Goal: Find specific page/section: Find specific page/section

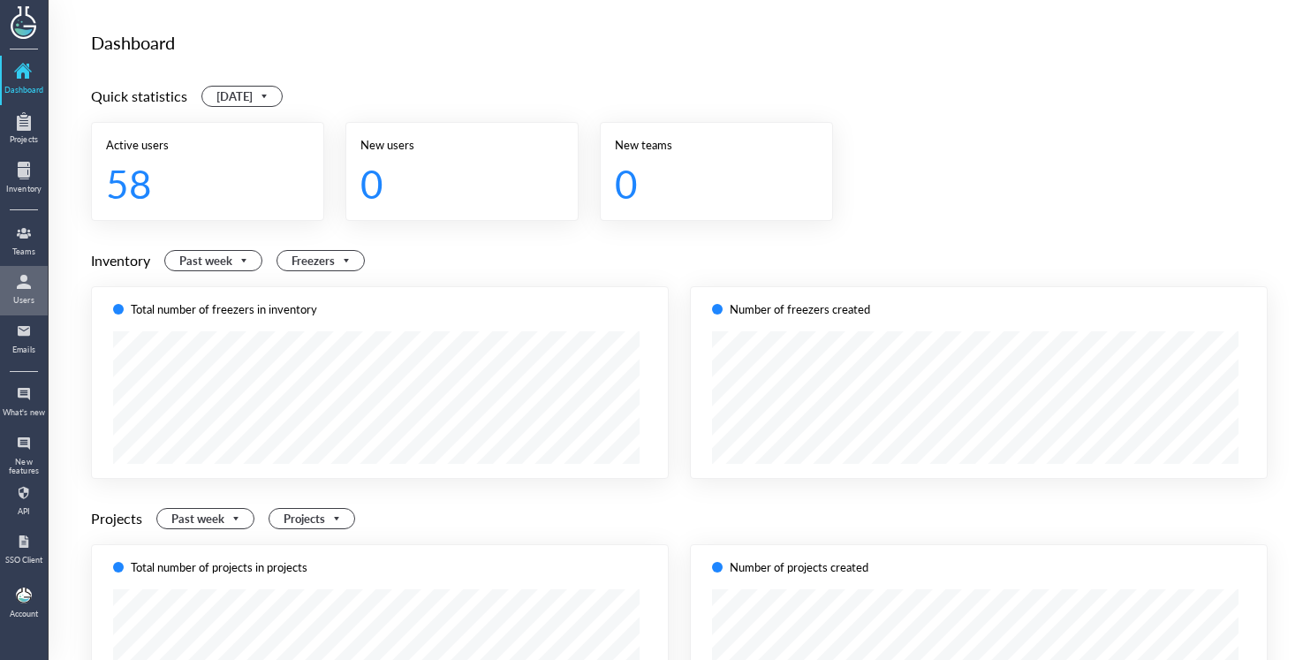
click at [45, 294] on div at bounding box center [24, 282] width 44 height 28
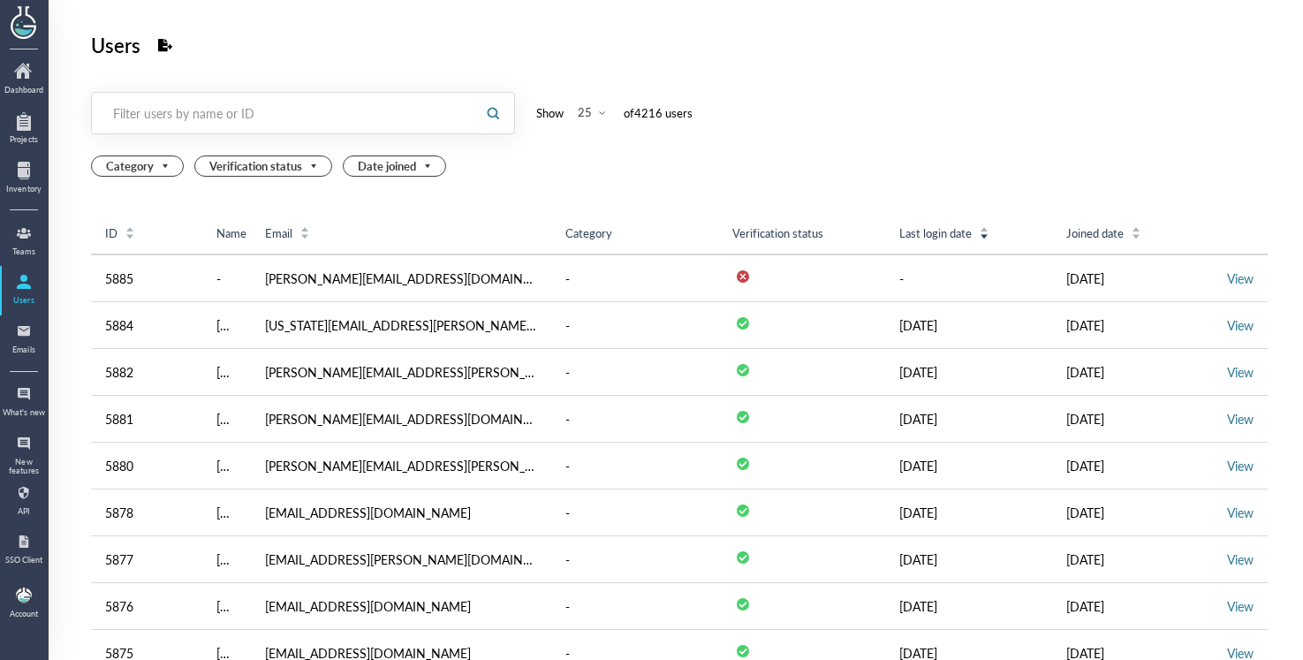
click at [265, 98] on div at bounding box center [282, 113] width 380 height 41
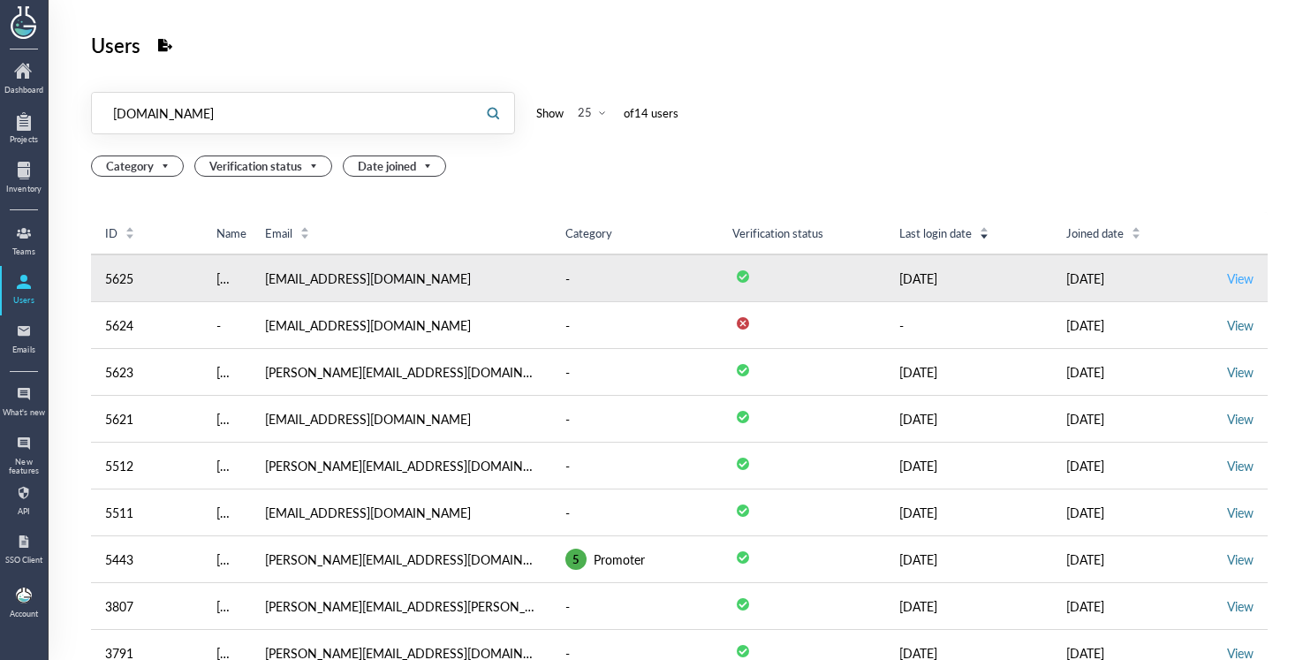
type input "[DOMAIN_NAME]"
click at [1235, 284] on link "View" at bounding box center [1240, 278] width 27 height 18
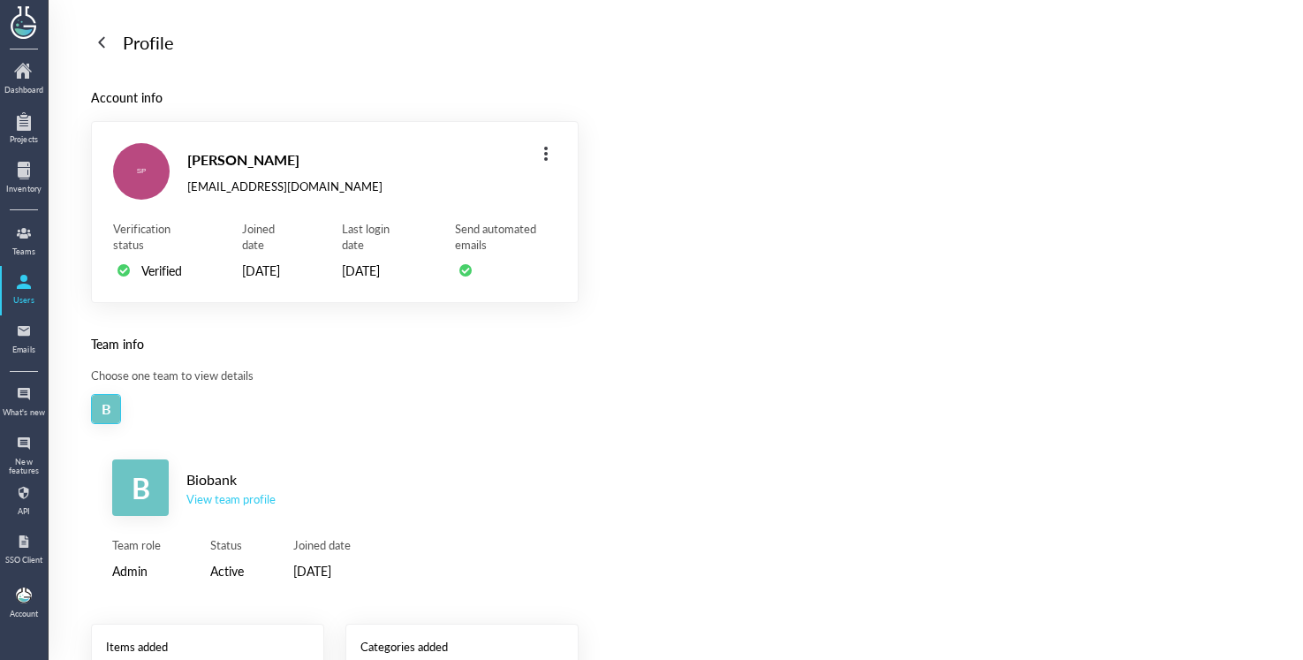
click at [255, 507] on div "View team profile" at bounding box center [230, 499] width 89 height 16
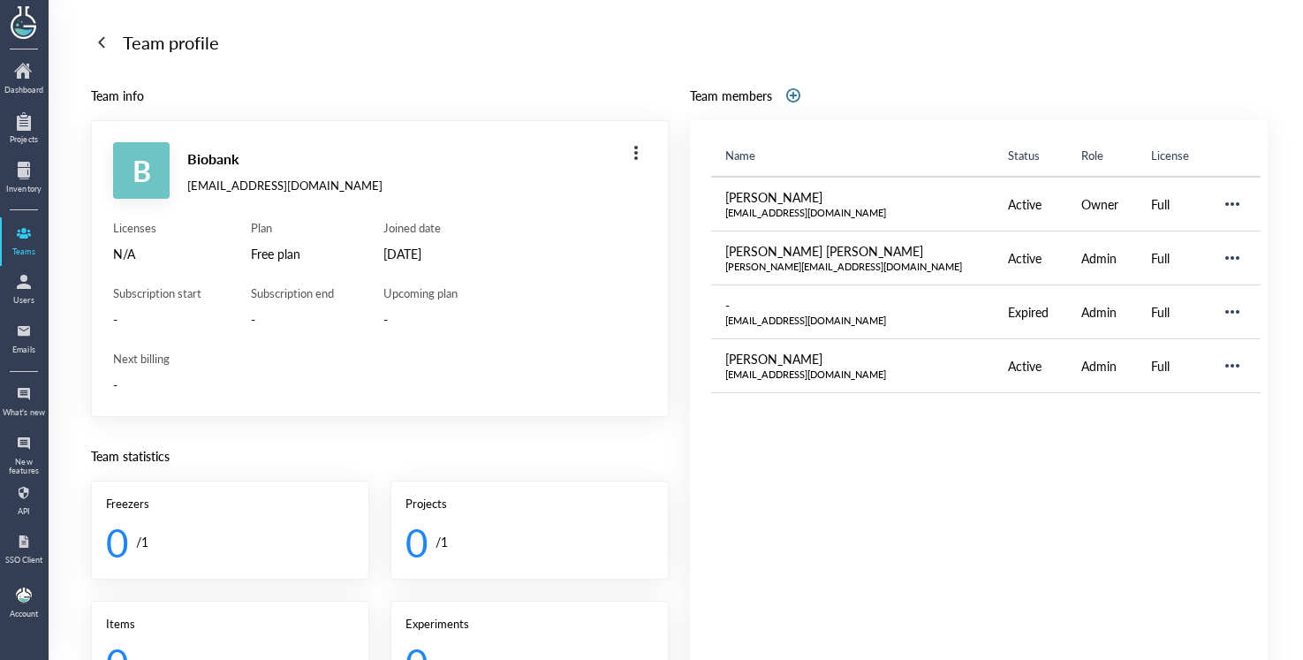
click at [201, 46] on div "Team profile" at bounding box center [171, 42] width 96 height 28
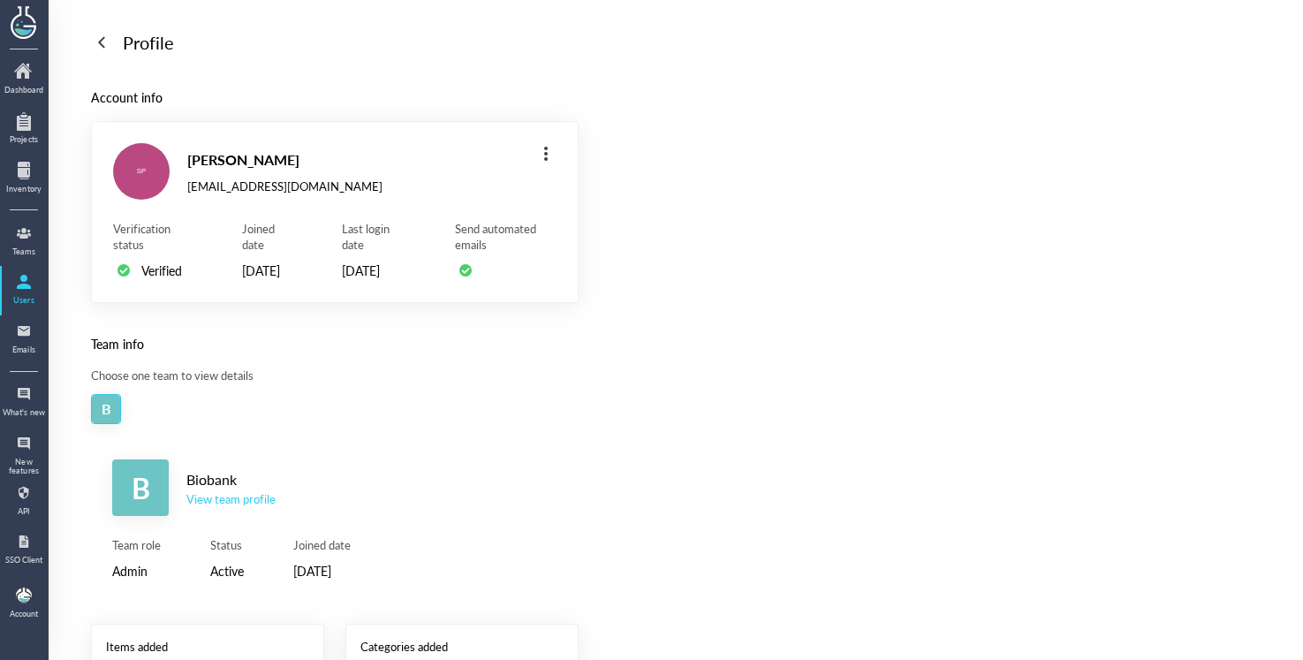
click at [172, 47] on div "Profile" at bounding box center [148, 42] width 51 height 28
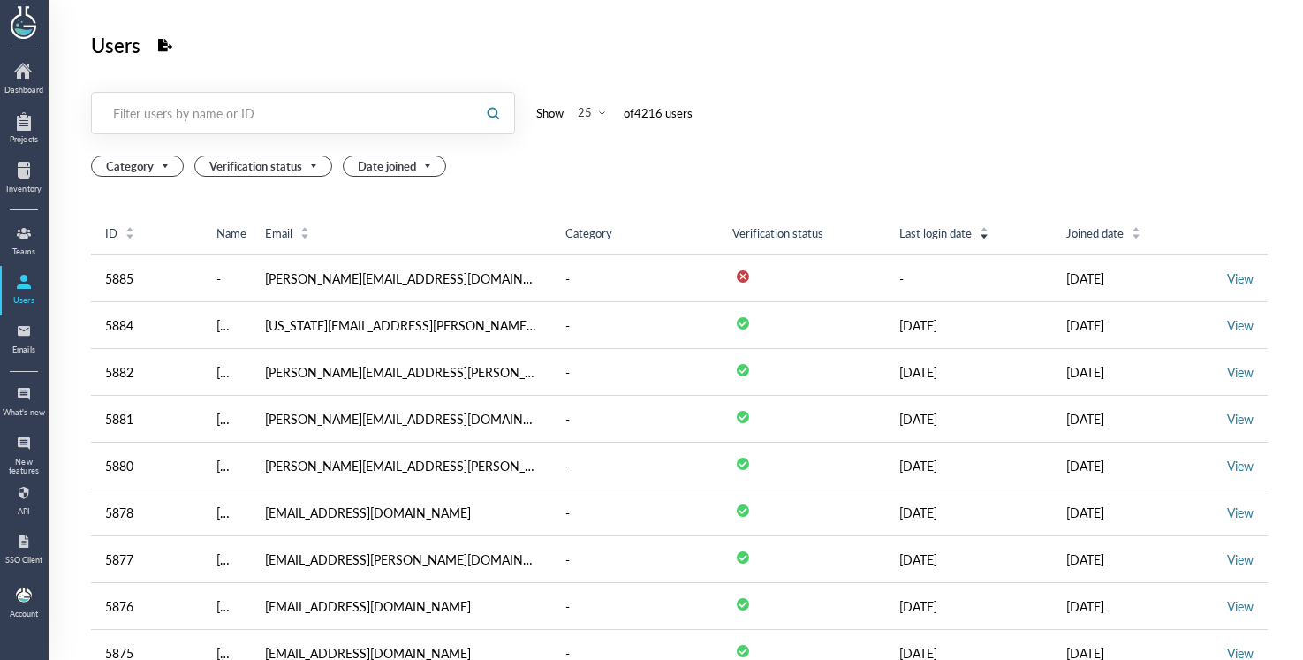
click at [228, 104] on div "Filter users by name or ID" at bounding box center [283, 113] width 340 height 18
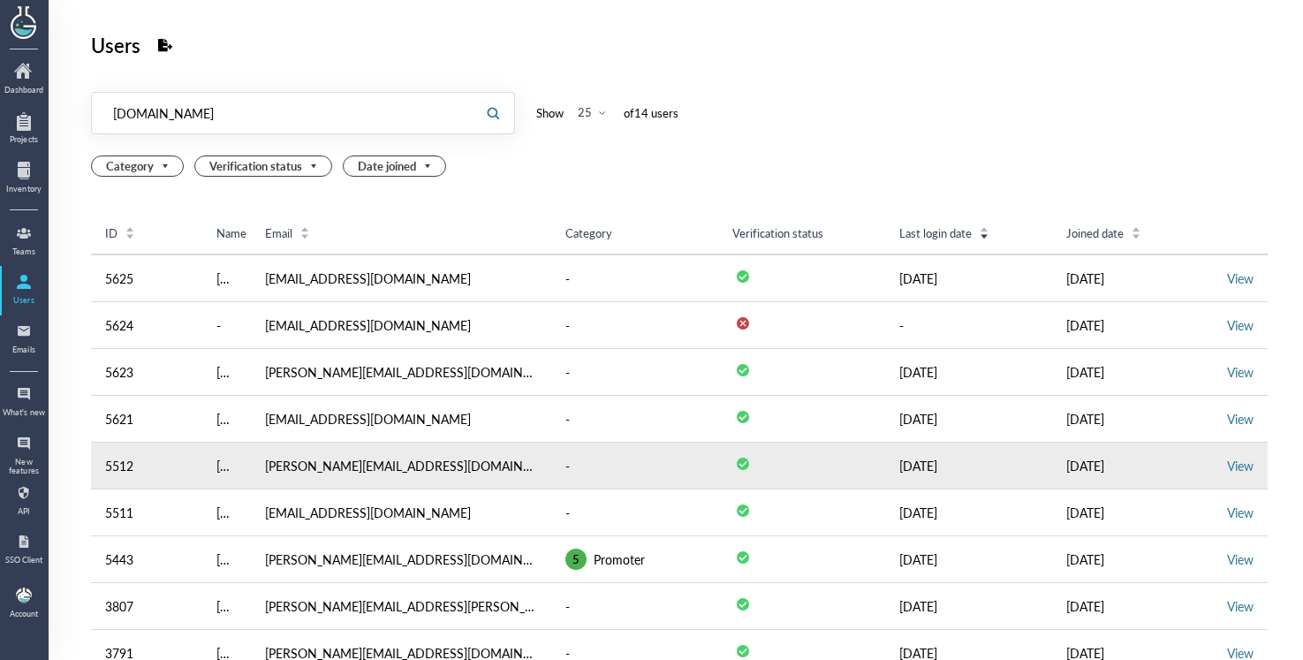
type input "[DOMAIN_NAME]"
click at [1231, 474] on td "View" at bounding box center [1240, 466] width 55 height 47
click at [1231, 472] on link "View" at bounding box center [1240, 466] width 27 height 18
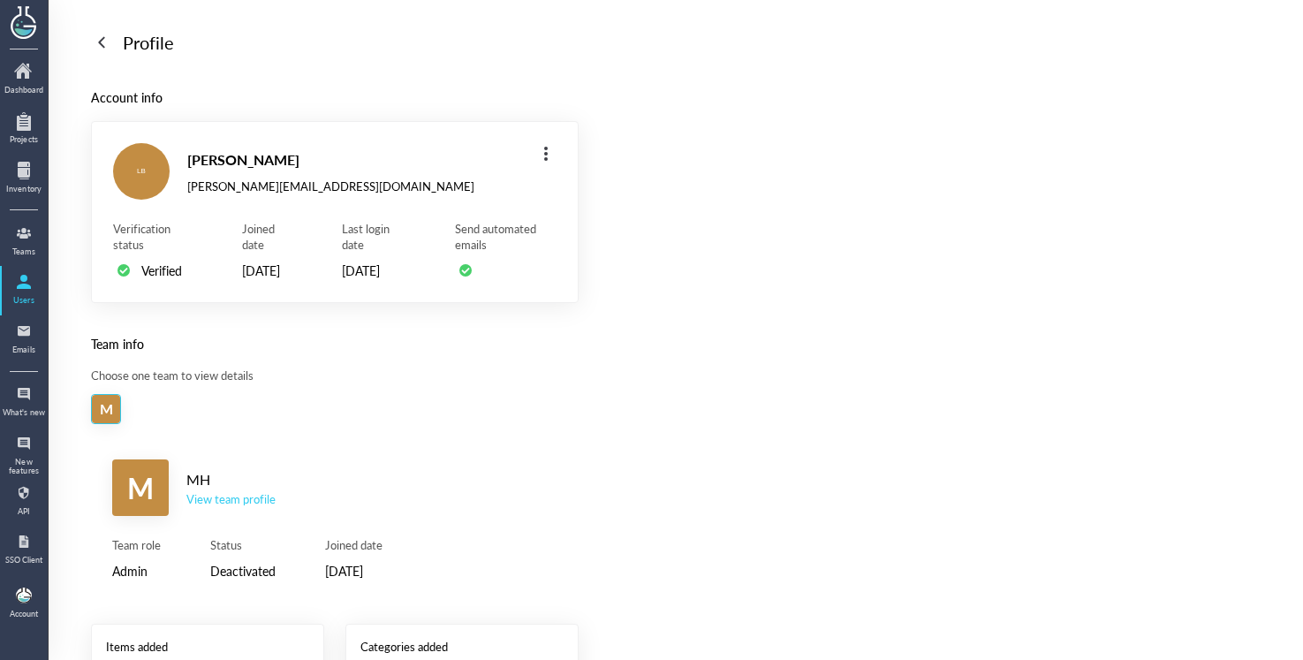
click at [242, 507] on div "View team profile" at bounding box center [230, 499] width 89 height 16
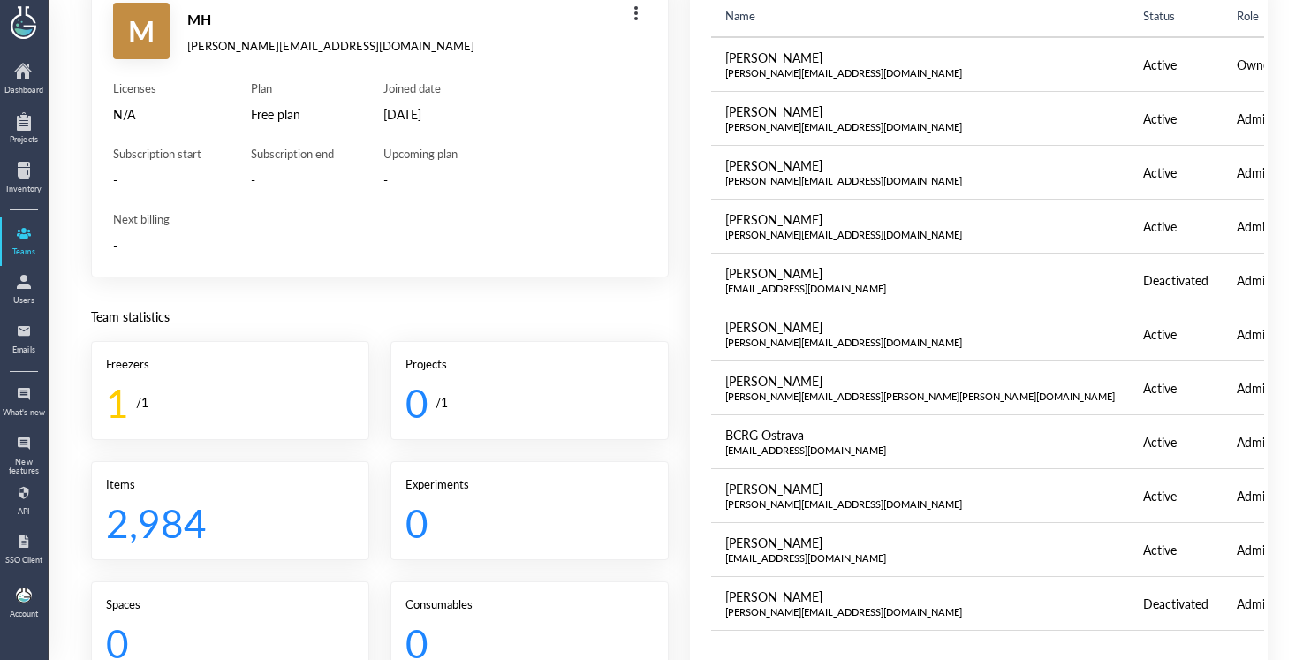
scroll to position [143, 0]
